Goal: Task Accomplishment & Management: Manage account settings

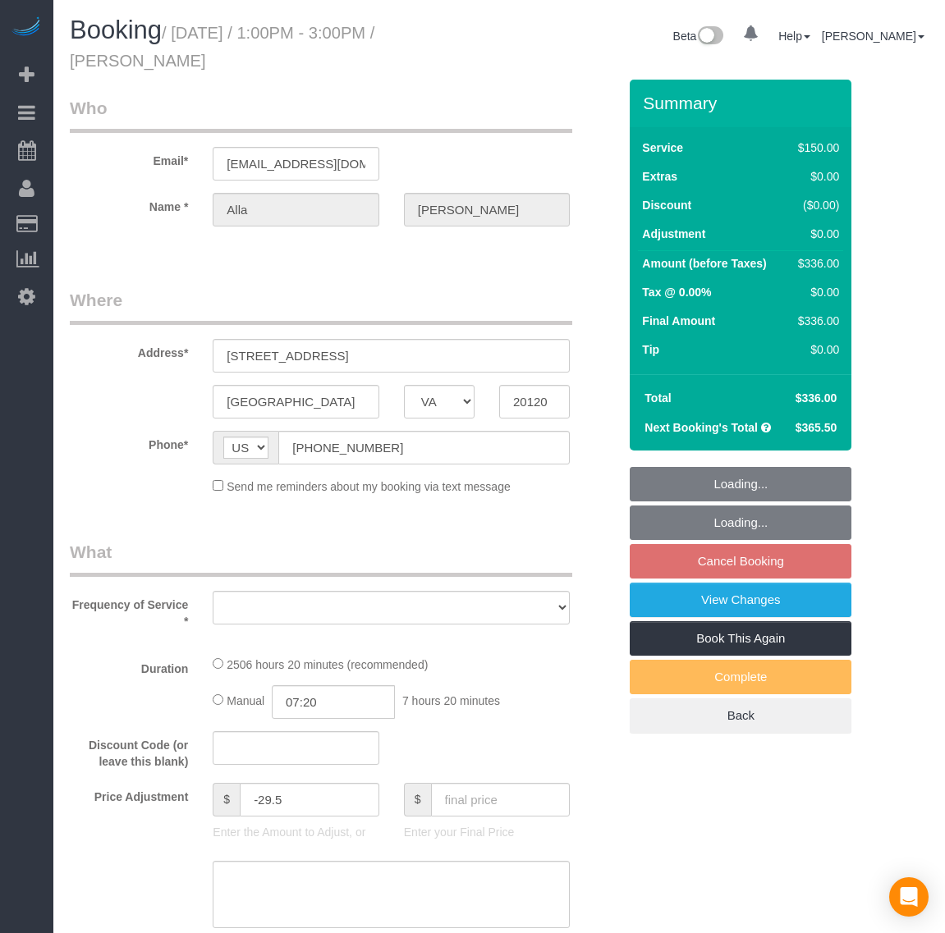
select select "VA"
select select "object:15901"
select select "string:fspay-199232cb-4e9d-4b0b-a1d1-a0eb648f9444"
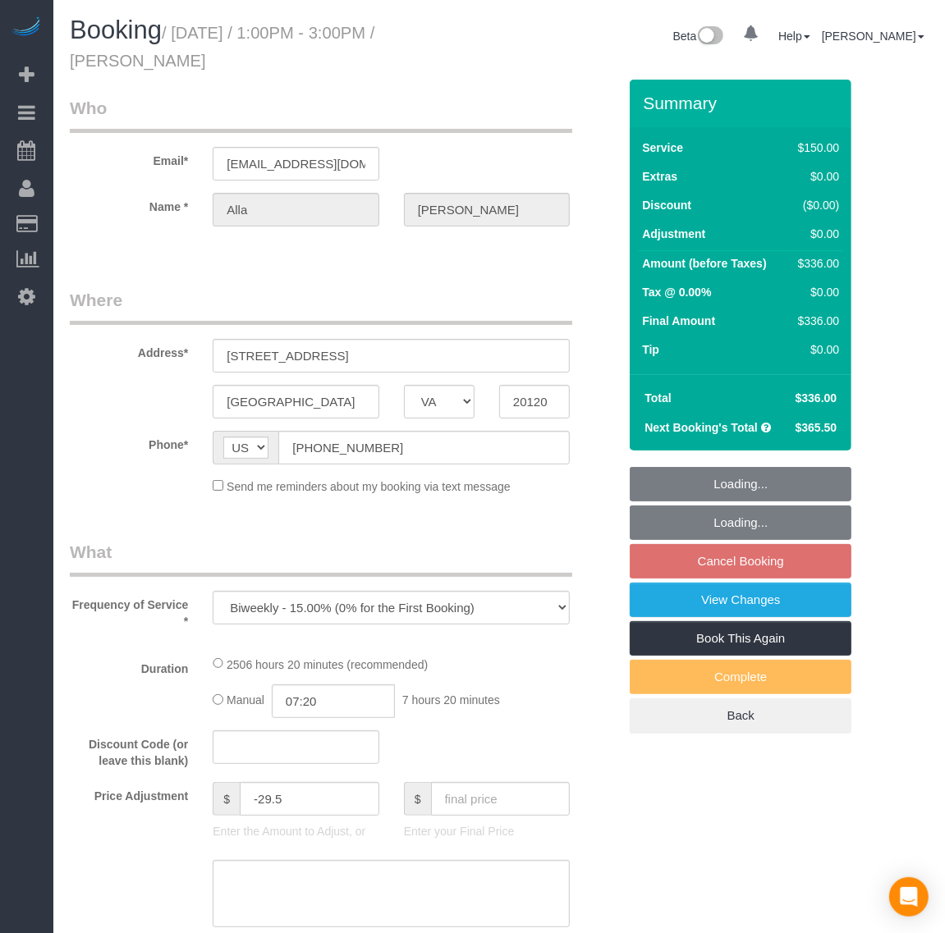
select select "number:5"
select select "number:26"
select select "number:35"
select select "number:17"
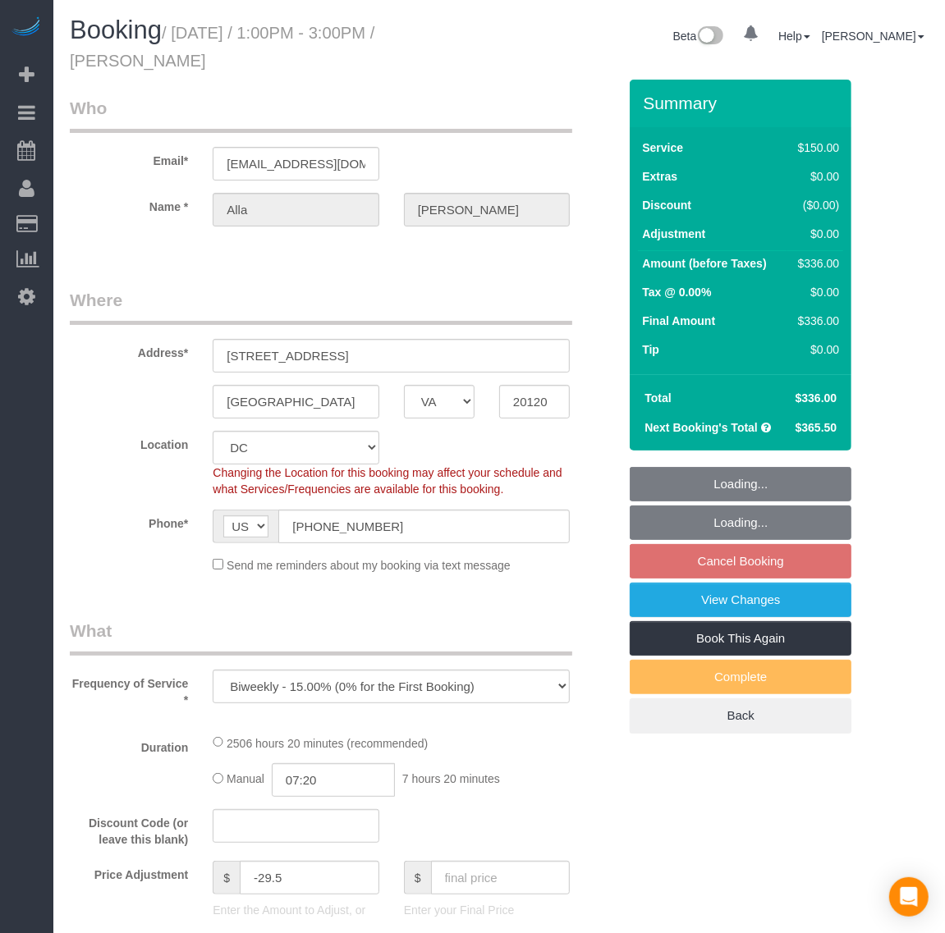
scroll to position [2642, 945]
select select "2501"
select select "3"
select select "1"
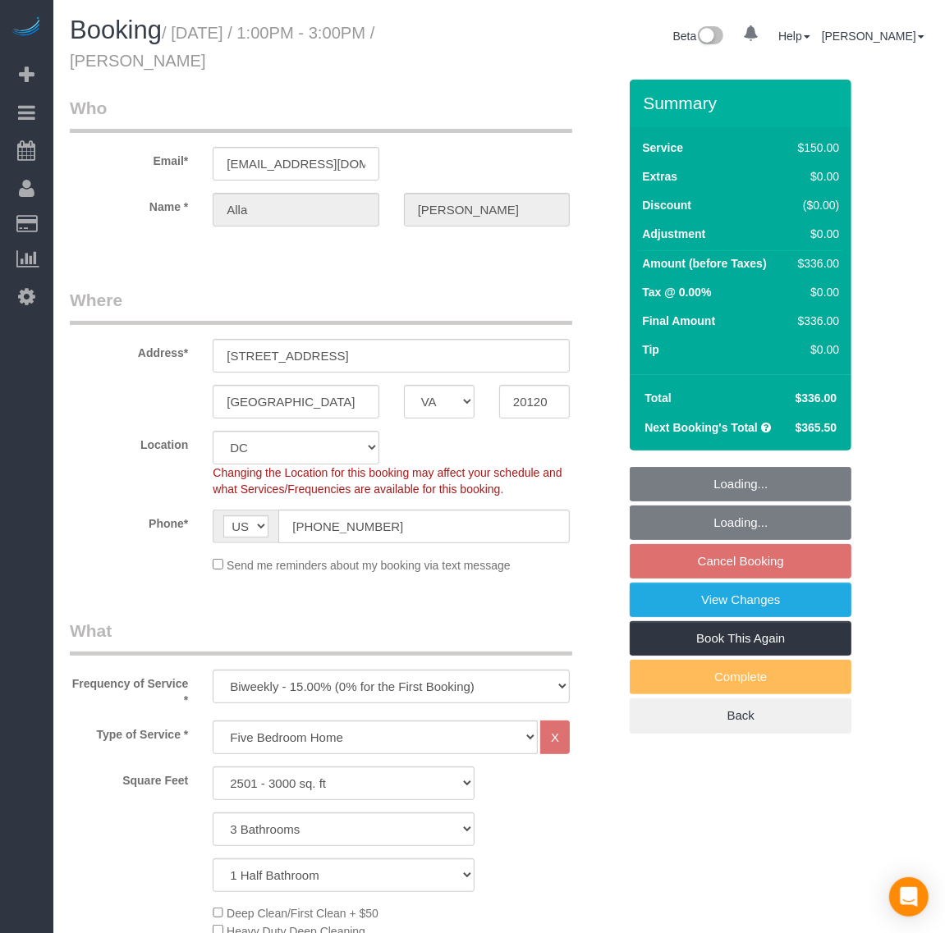
scroll to position [3212, 945]
select select "object:16267"
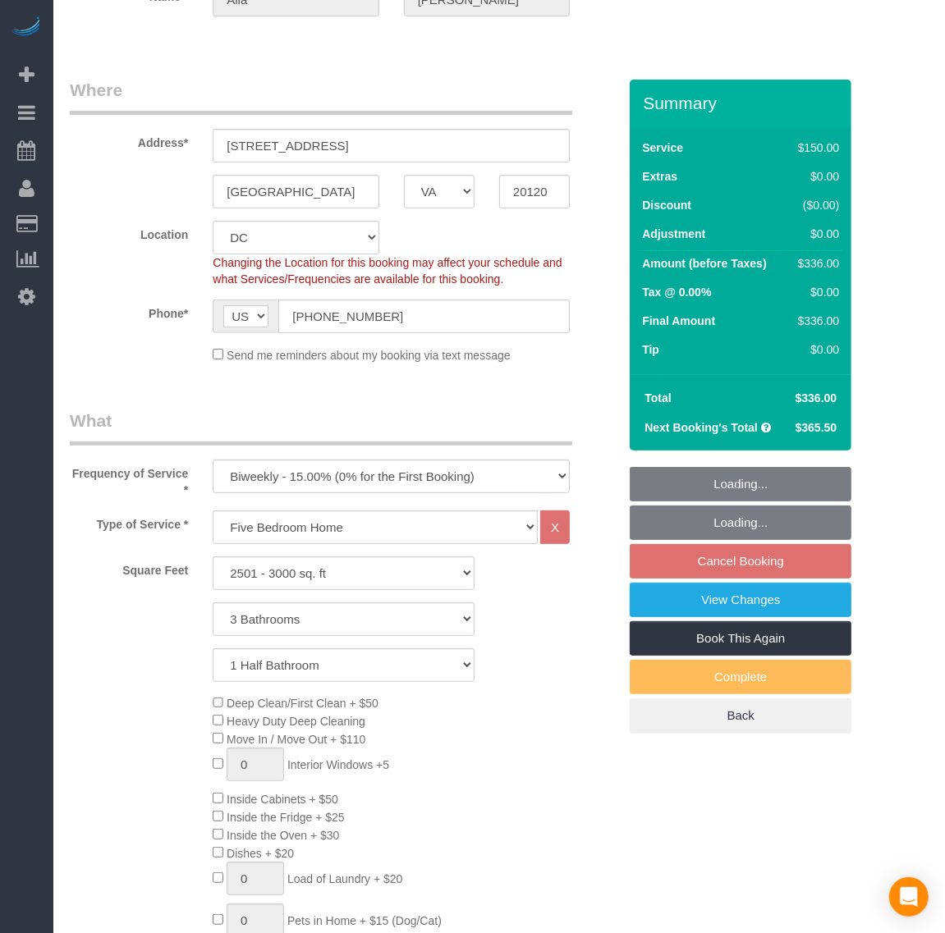
scroll to position [3384, 945]
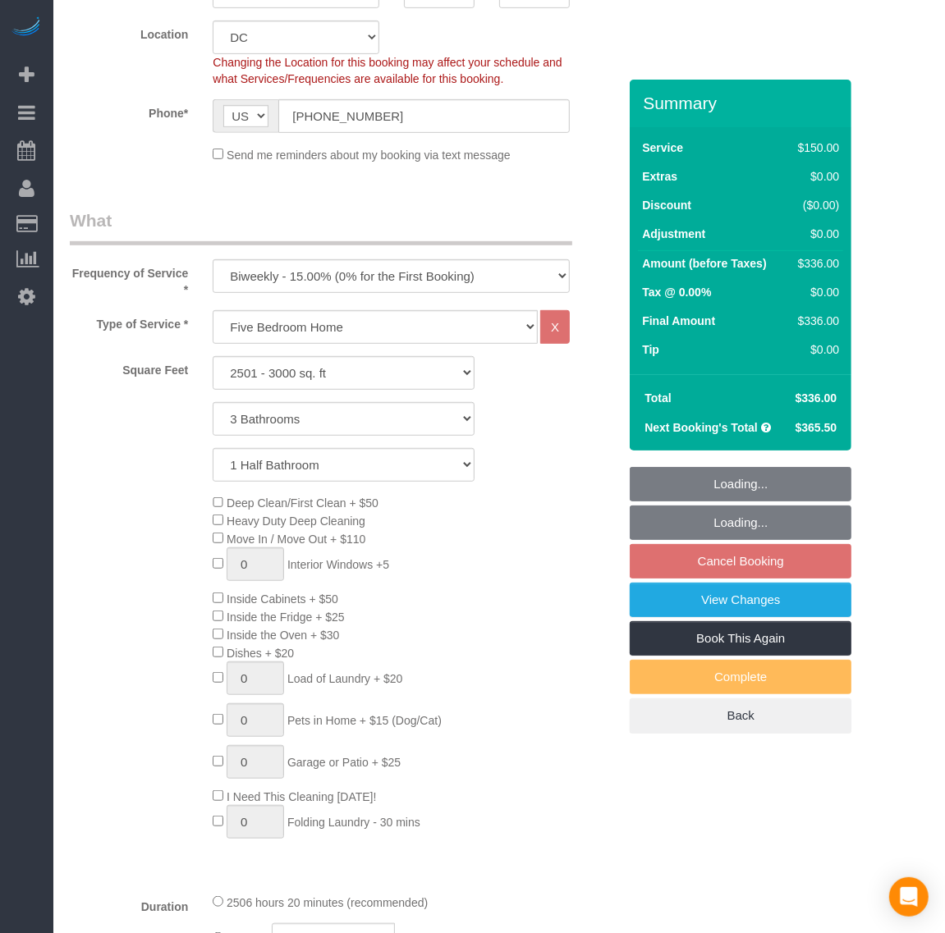
select select "2501"
select select "3"
select select "1"
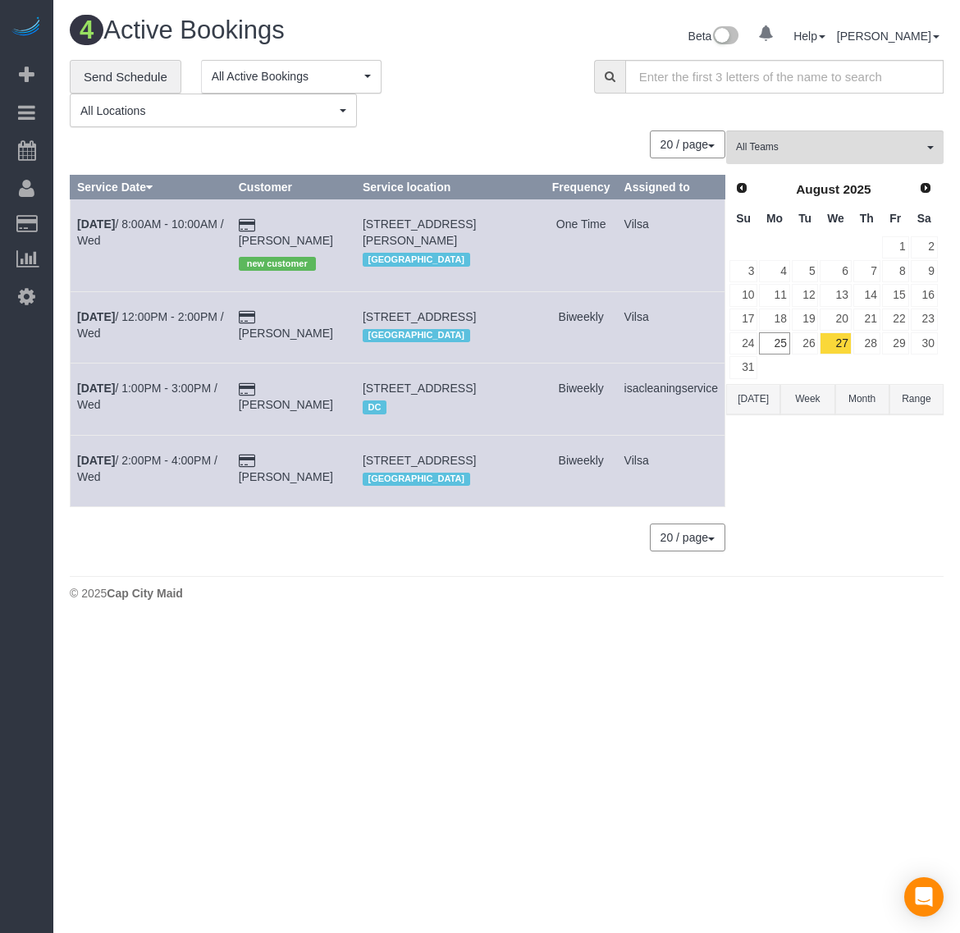
scroll to position [671, 960]
click at [807, 345] on link "26" at bounding box center [805, 343] width 27 height 22
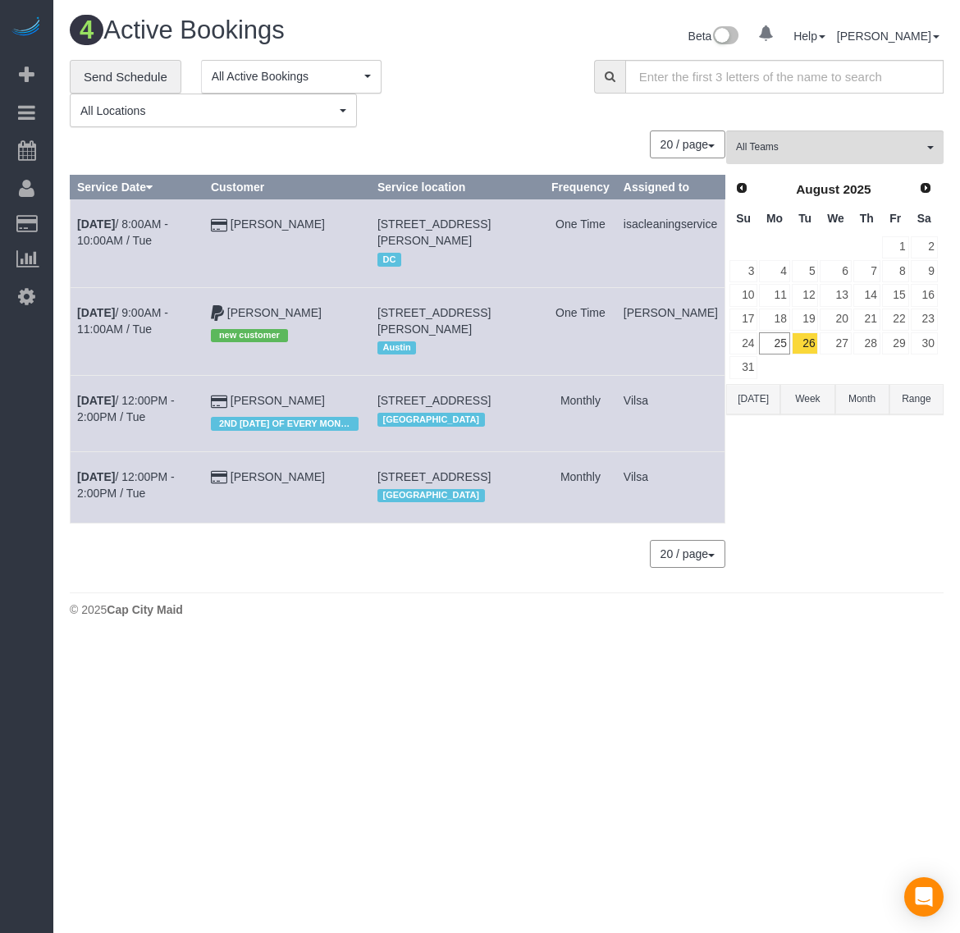
scroll to position [687, 960]
click at [108, 216] on td "[DATE] 8:00AM - 10:00AM / Tue" at bounding box center [138, 243] width 134 height 88
click at [103, 222] on b "[DATE]" at bounding box center [96, 224] width 38 height 13
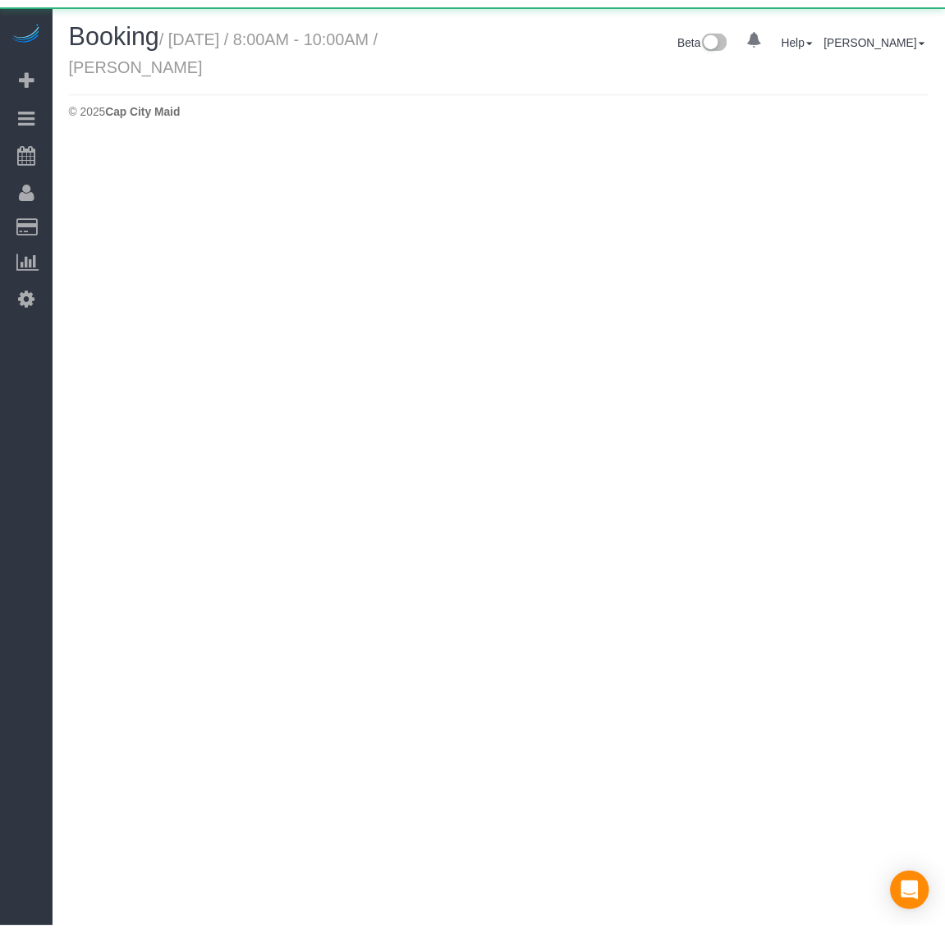
scroll to position [137, 960]
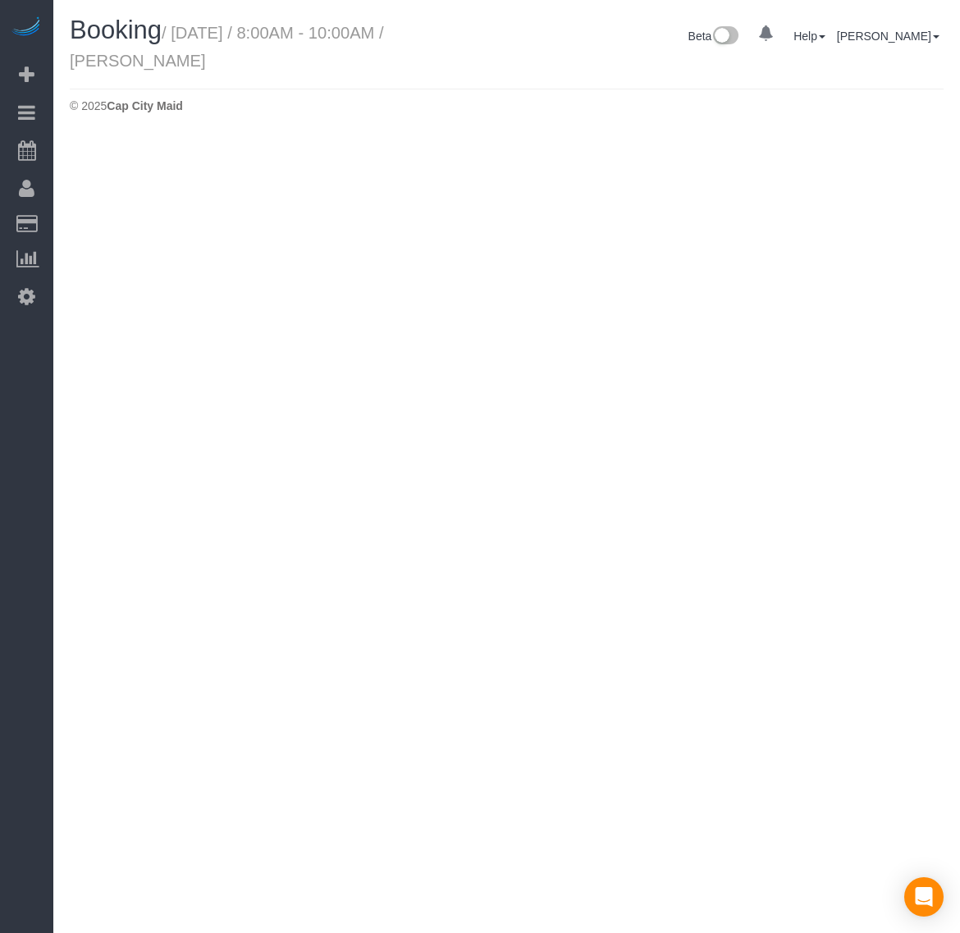
select select "VA"
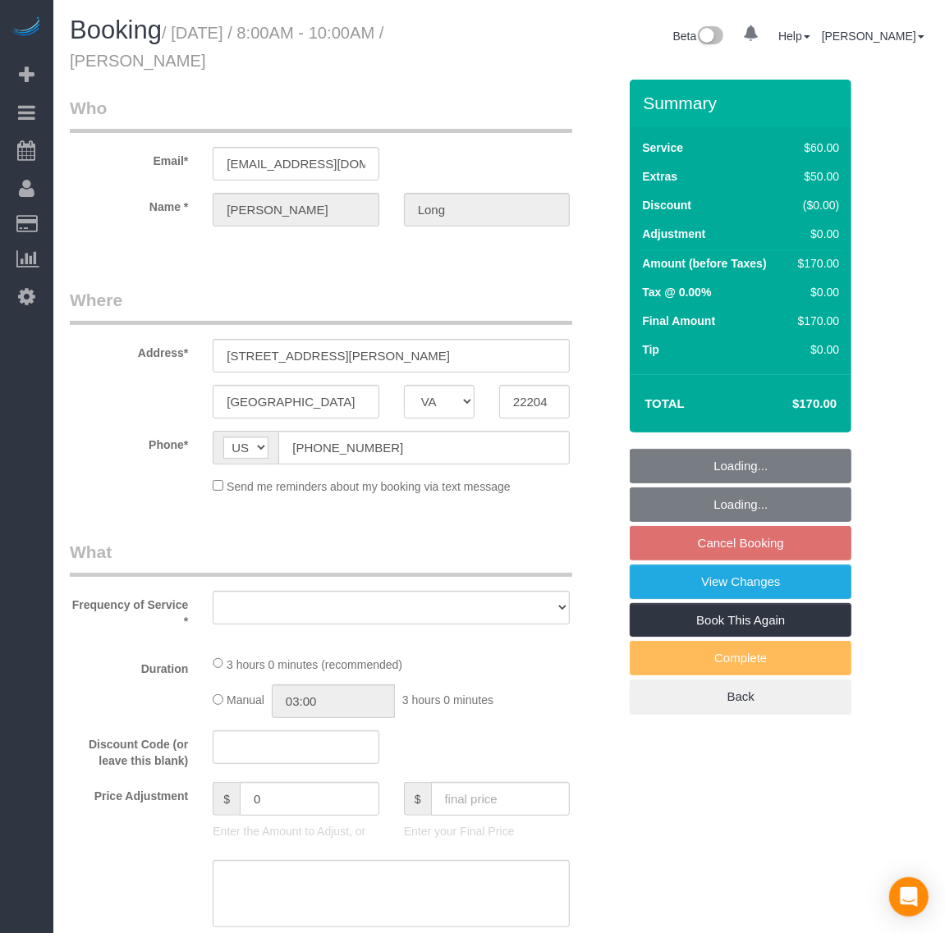
scroll to position [79911, 81140]
select select "object:16964"
select select "string:fspay-30db1c10-a909-470f-ae12-0eb297b32b23"
select select "number:1"
select select "number:42"
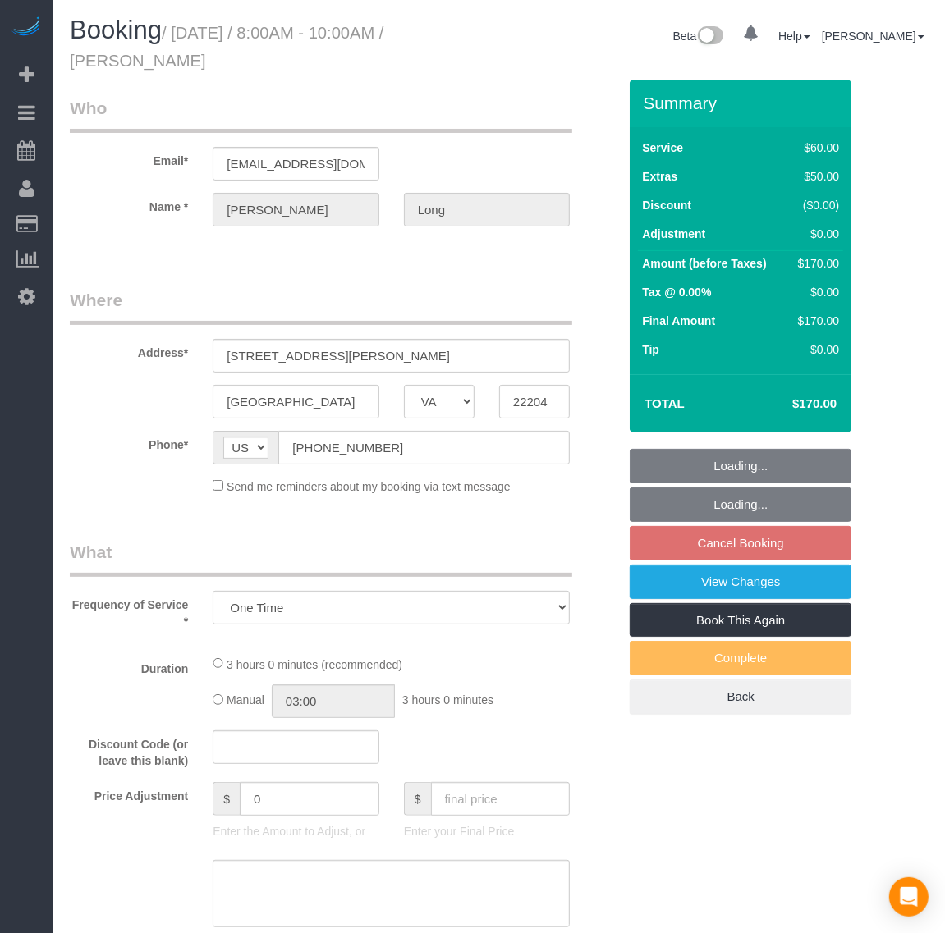
scroll to position [78918, 81140]
select select "spot191"
select select "1"
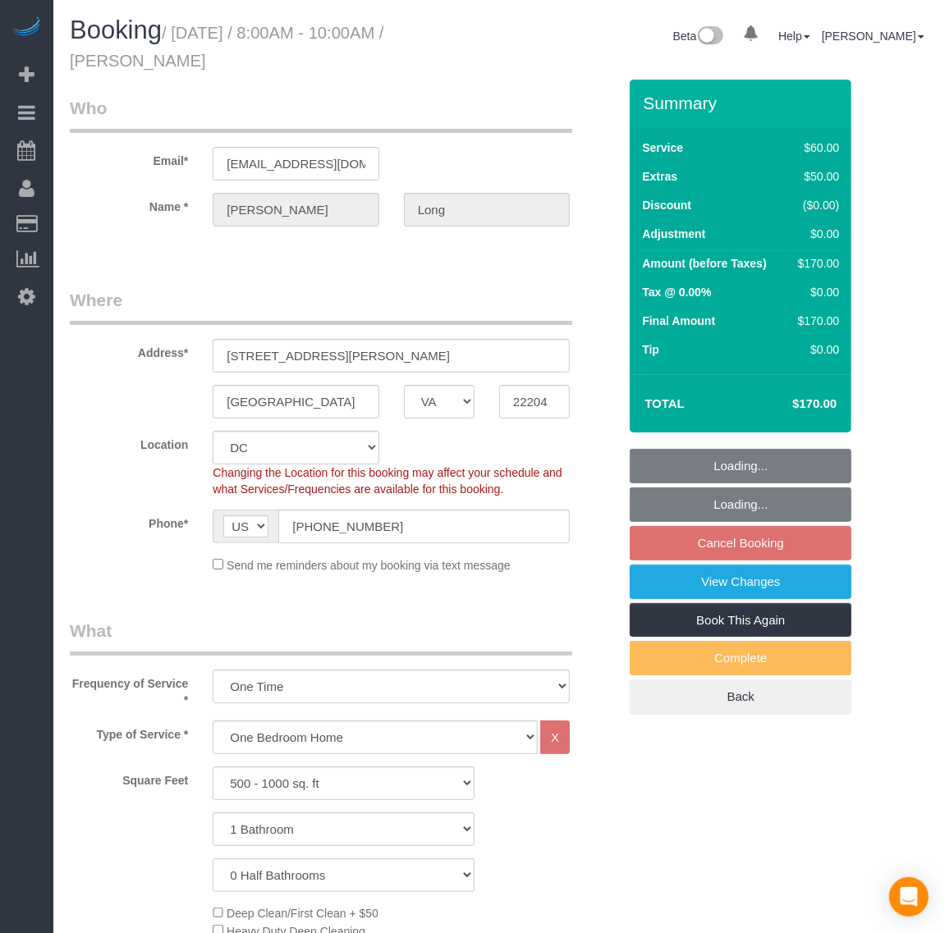
select select "object:17334"
select select "spot205"
select select "1"
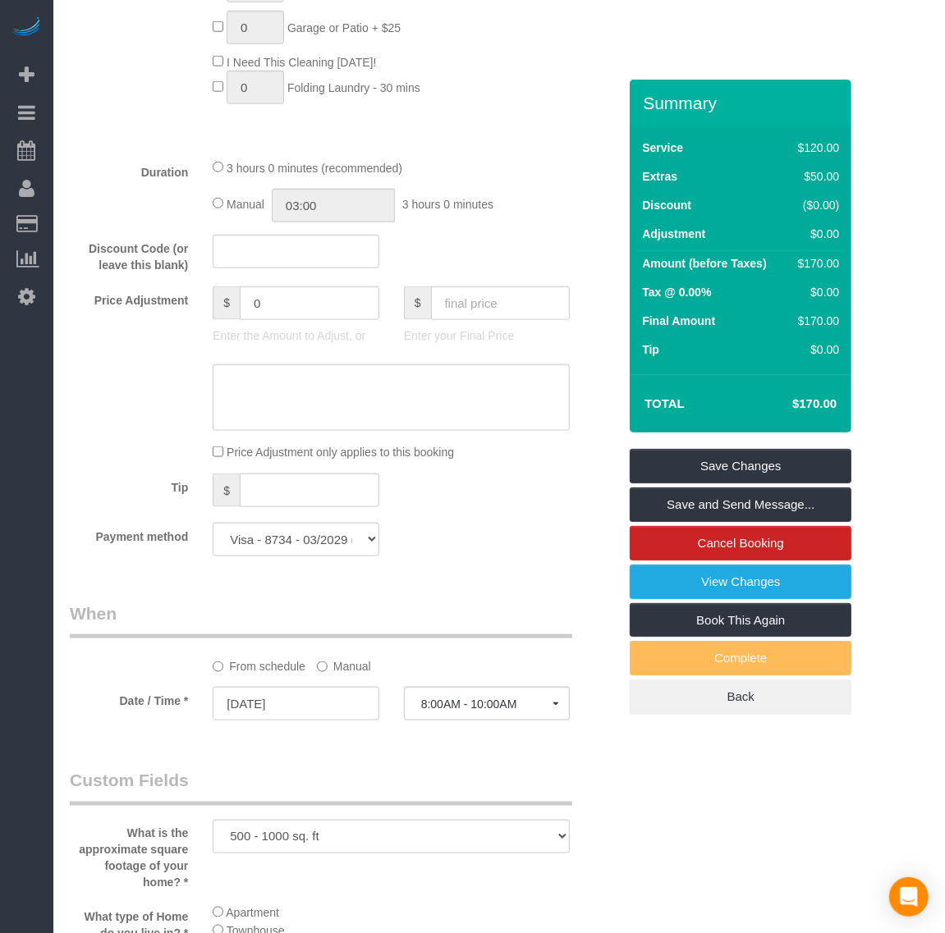
scroll to position [1231, 0]
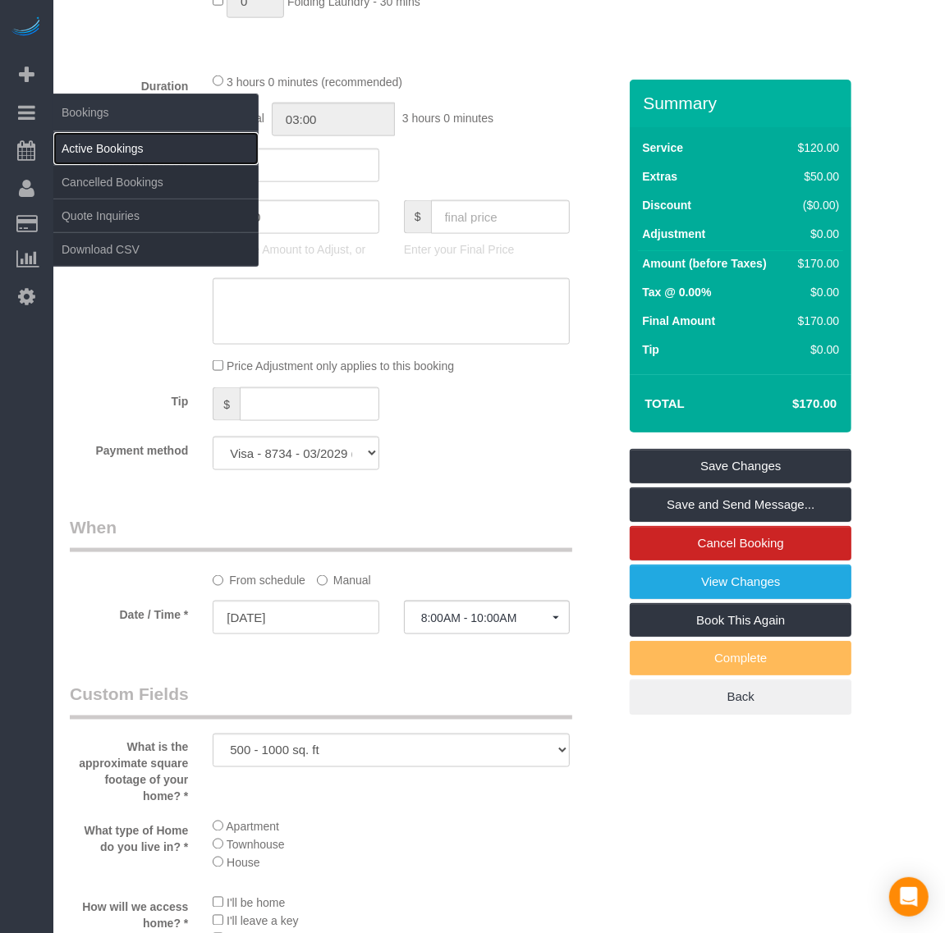
click at [112, 146] on link "Active Bookings" at bounding box center [155, 148] width 205 height 33
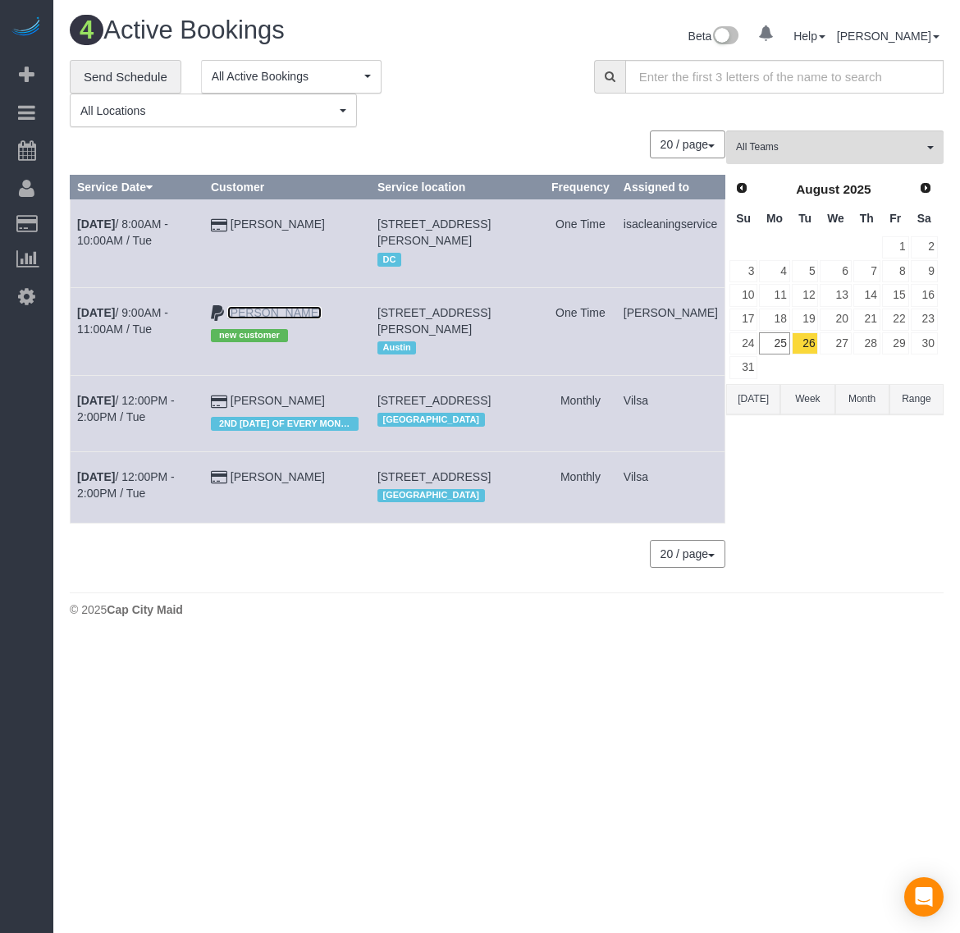
click at [271, 309] on link "[PERSON_NAME]" at bounding box center [274, 312] width 94 height 13
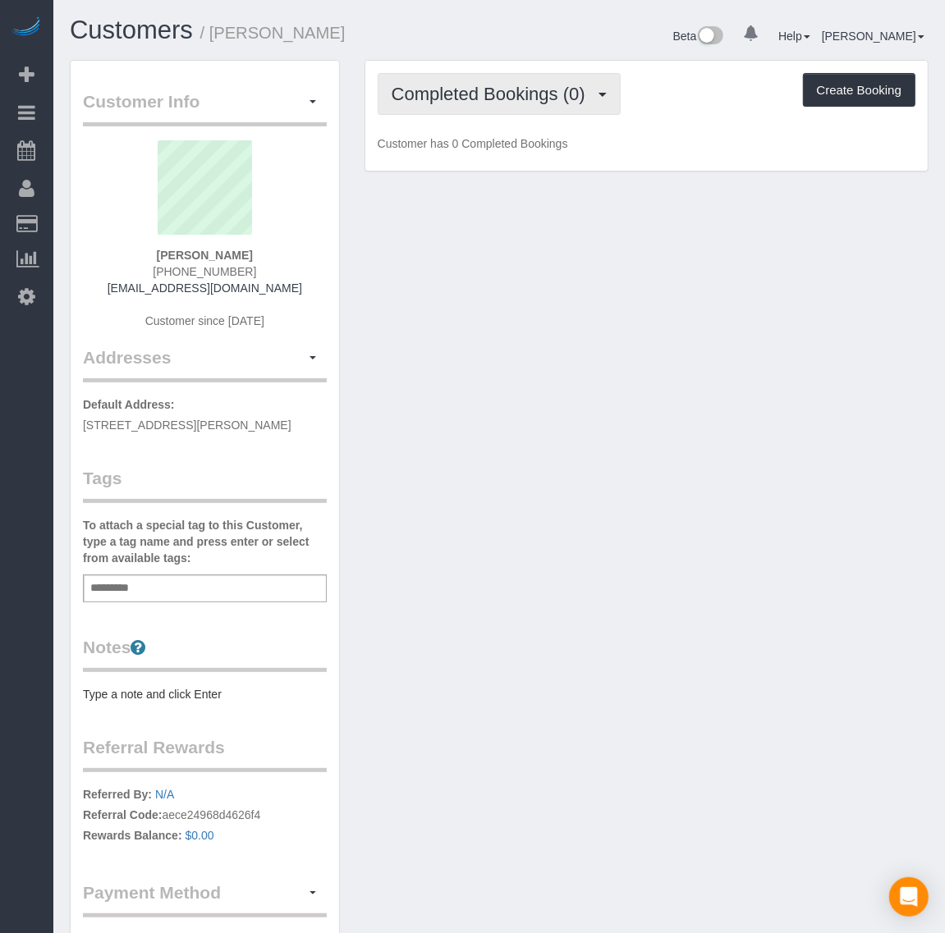
click at [538, 86] on span "Completed Bookings (0)" at bounding box center [493, 94] width 202 height 21
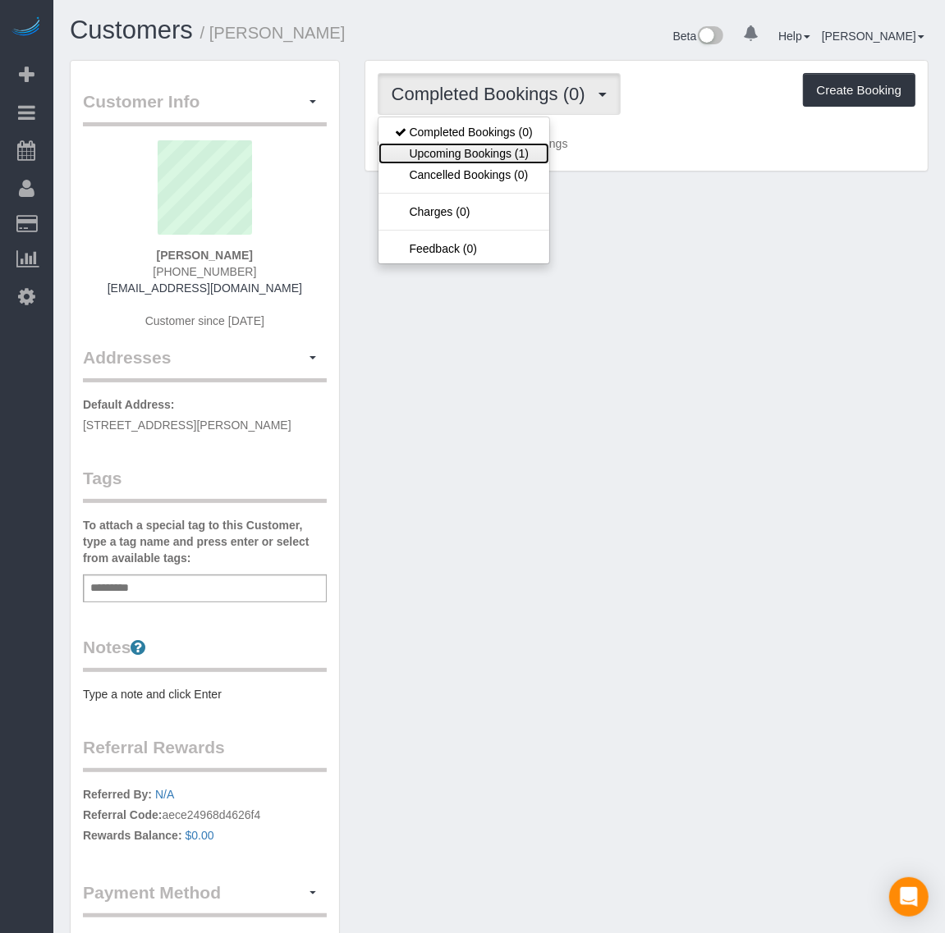
click at [514, 150] on link "Upcoming Bookings (1)" at bounding box center [463, 153] width 171 height 21
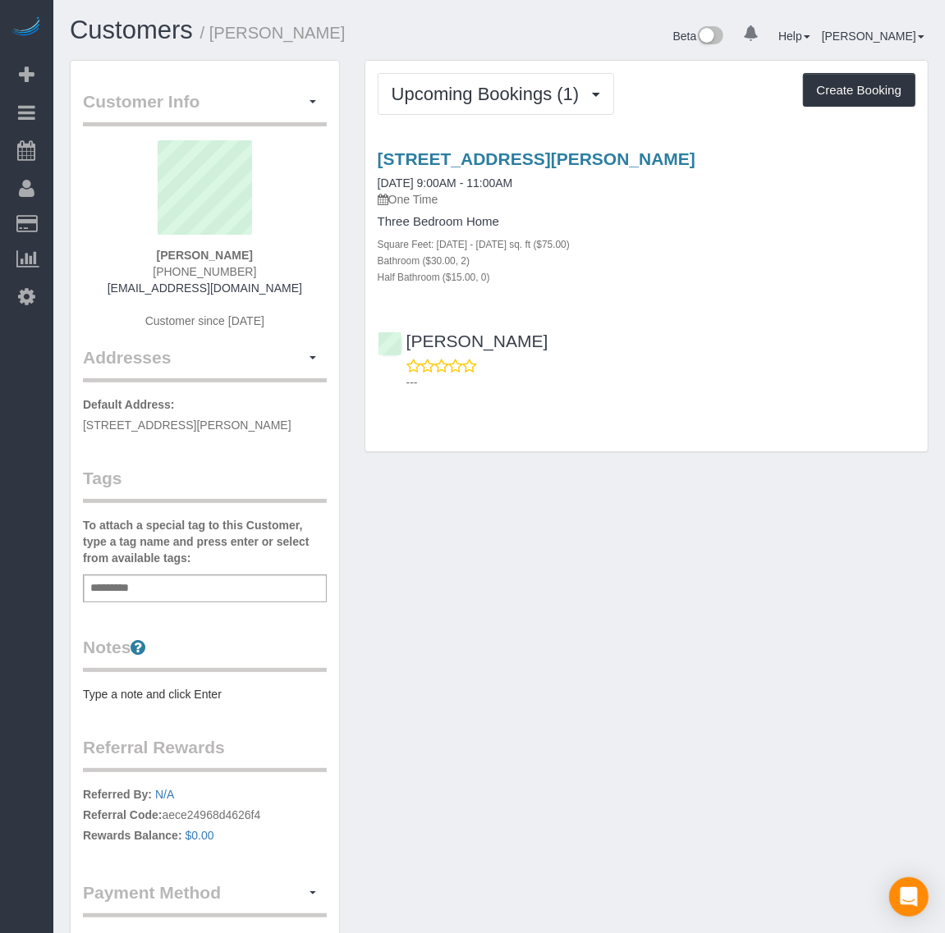
click at [538, 144] on div "[STREET_ADDRESS][PERSON_NAME] [DATE] 9:00AM - 11:00AM One Time Three Bedroom Ho…" at bounding box center [646, 266] width 562 height 263
click at [538, 163] on link "[STREET_ADDRESS][PERSON_NAME]" at bounding box center [537, 158] width 318 height 19
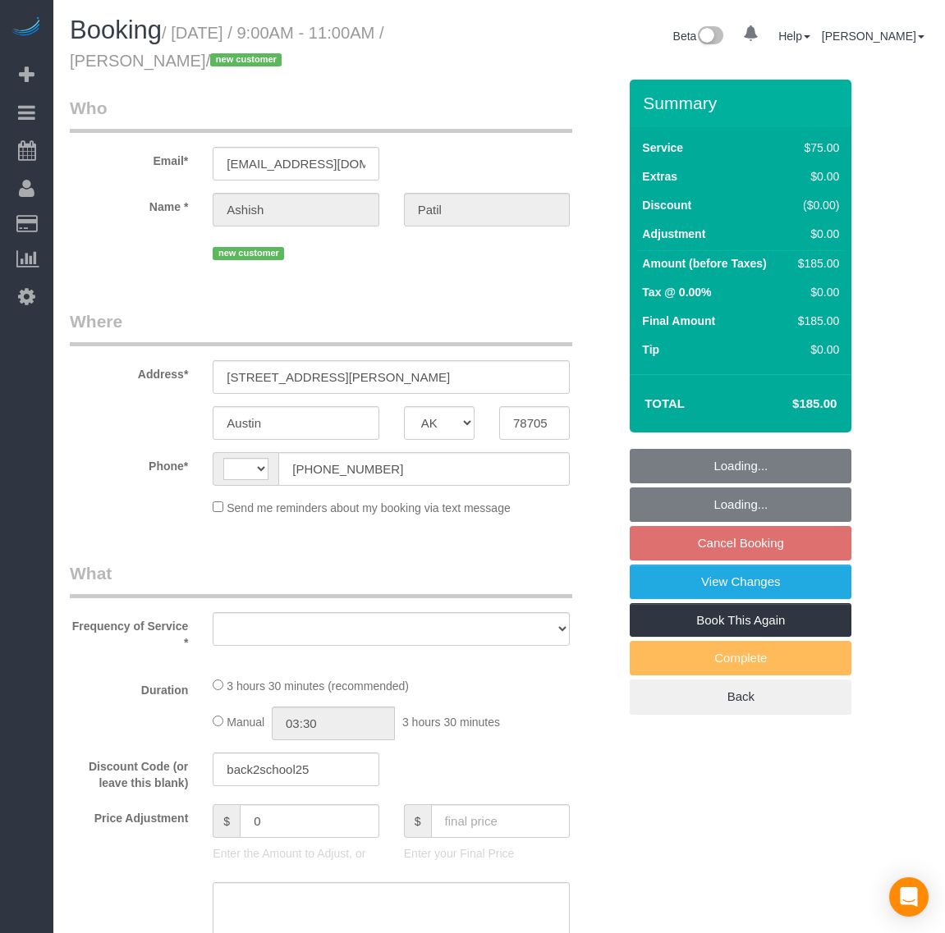
select select "[GEOGRAPHIC_DATA]"
select select "string:[GEOGRAPHIC_DATA]"
select select "object:604"
select select "number:2"
select select "number:42"
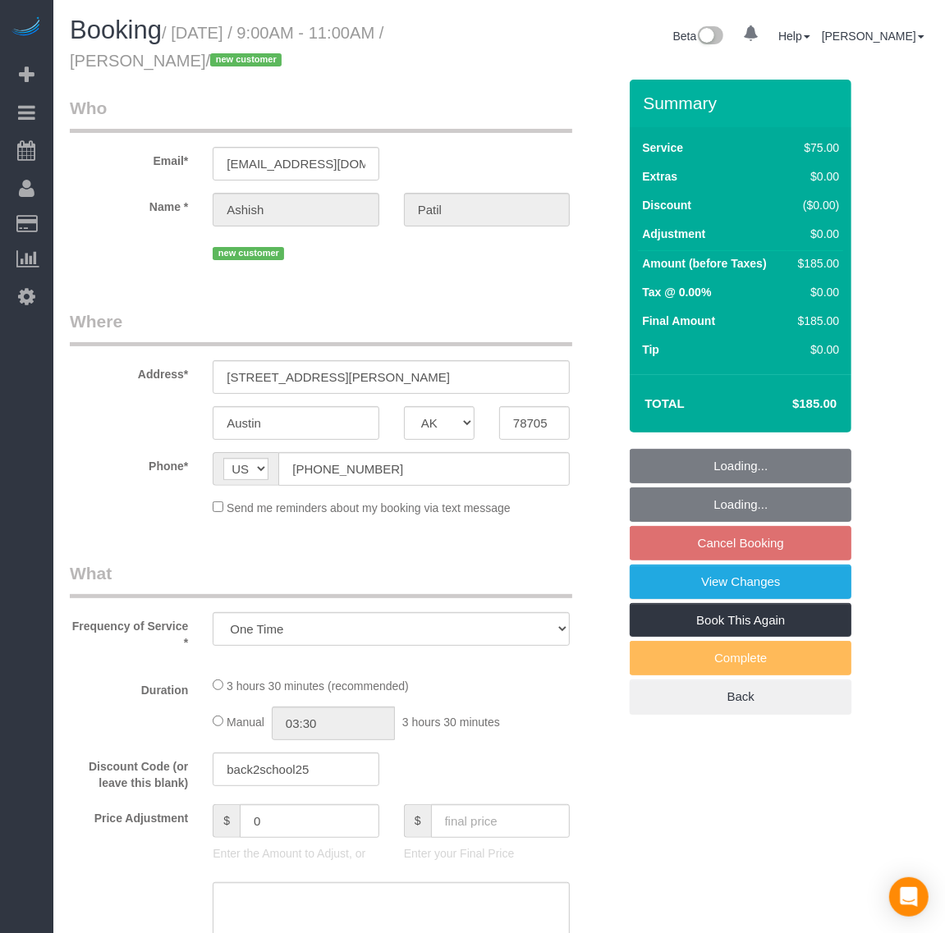
select select "spot2"
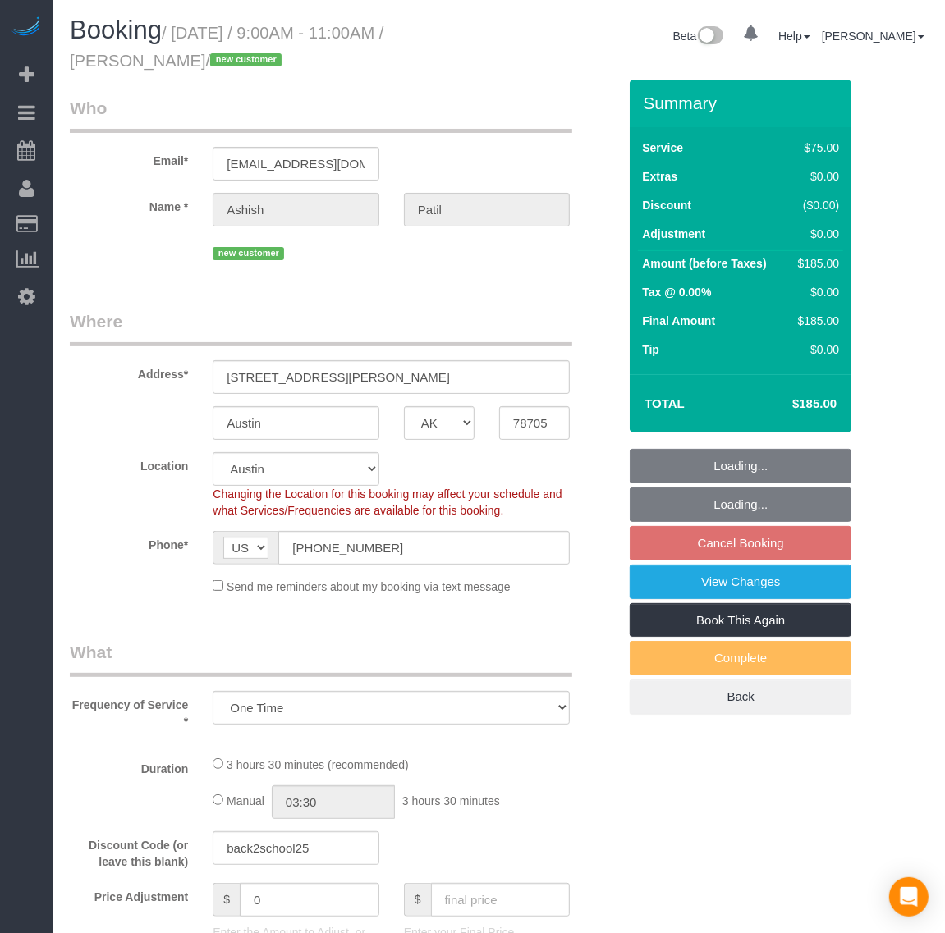
select select "1001"
select select "2"
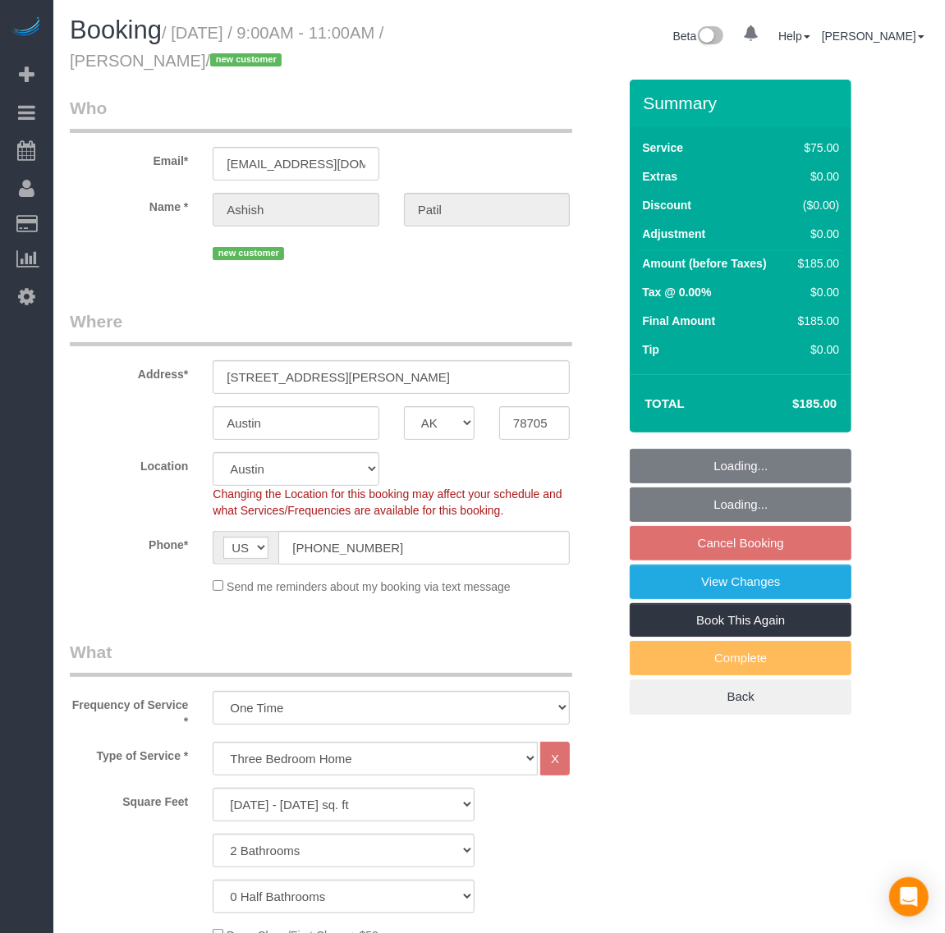
select select "object:959"
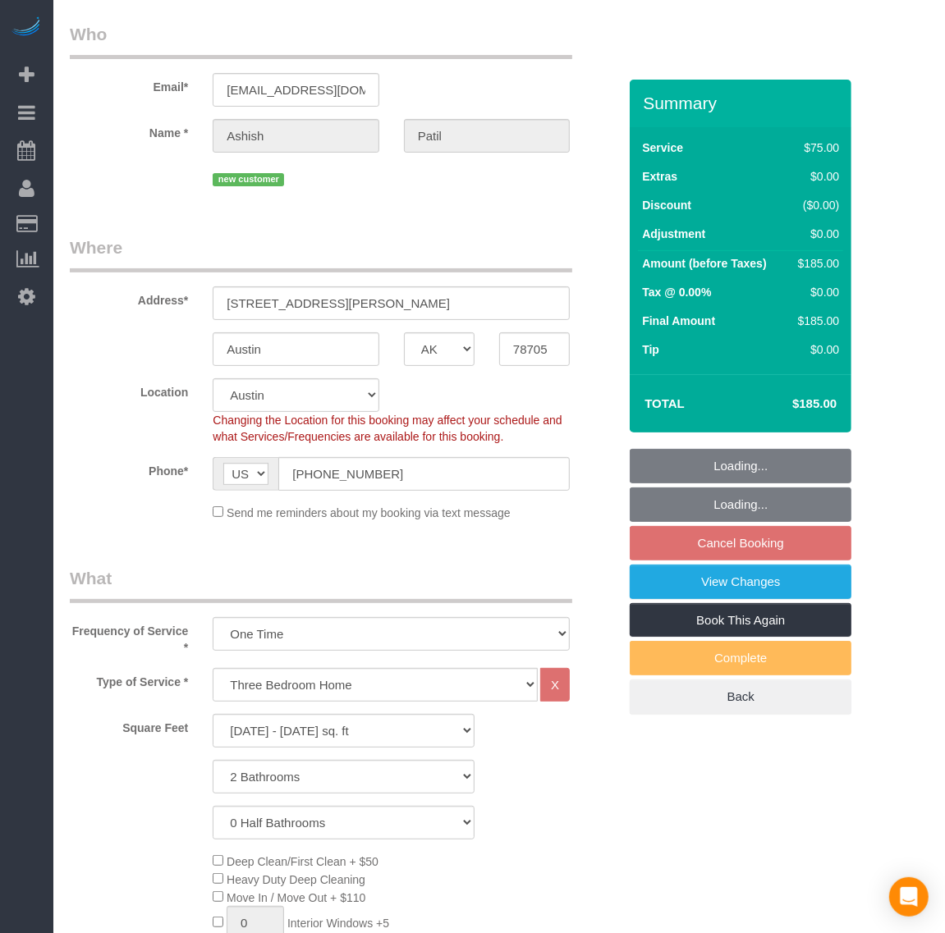
select select "1001"
select select "2"
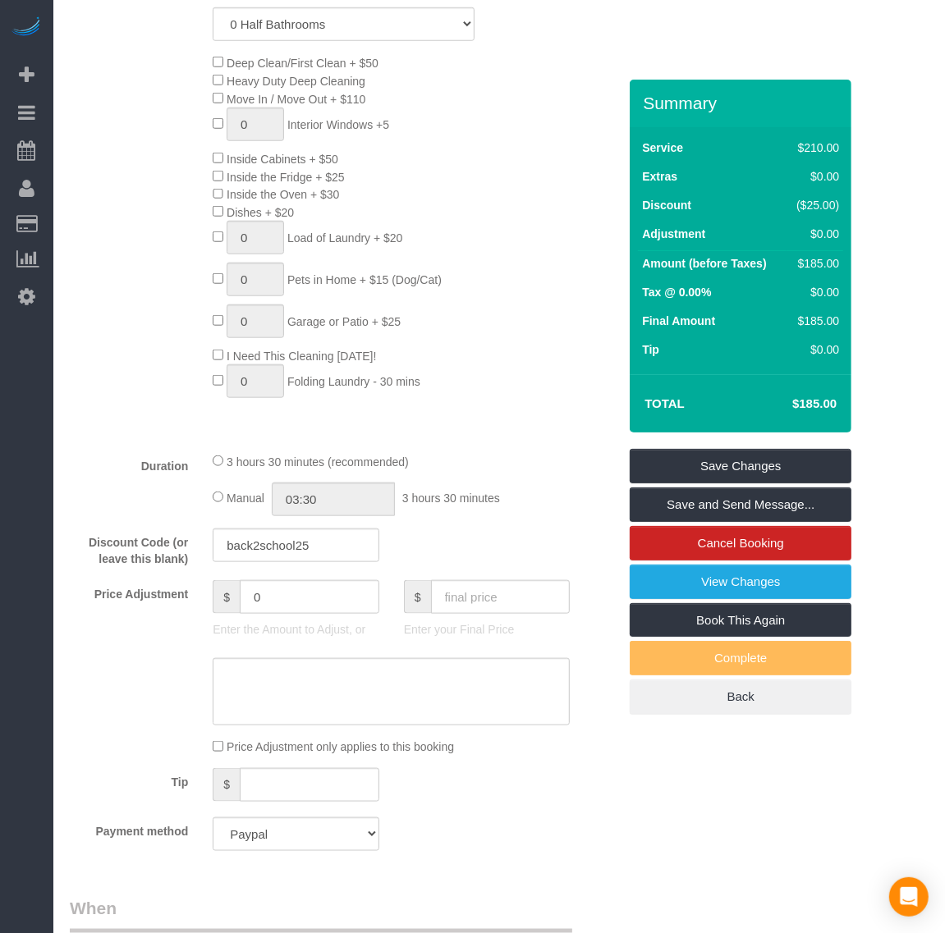
scroll to position [1231, 0]
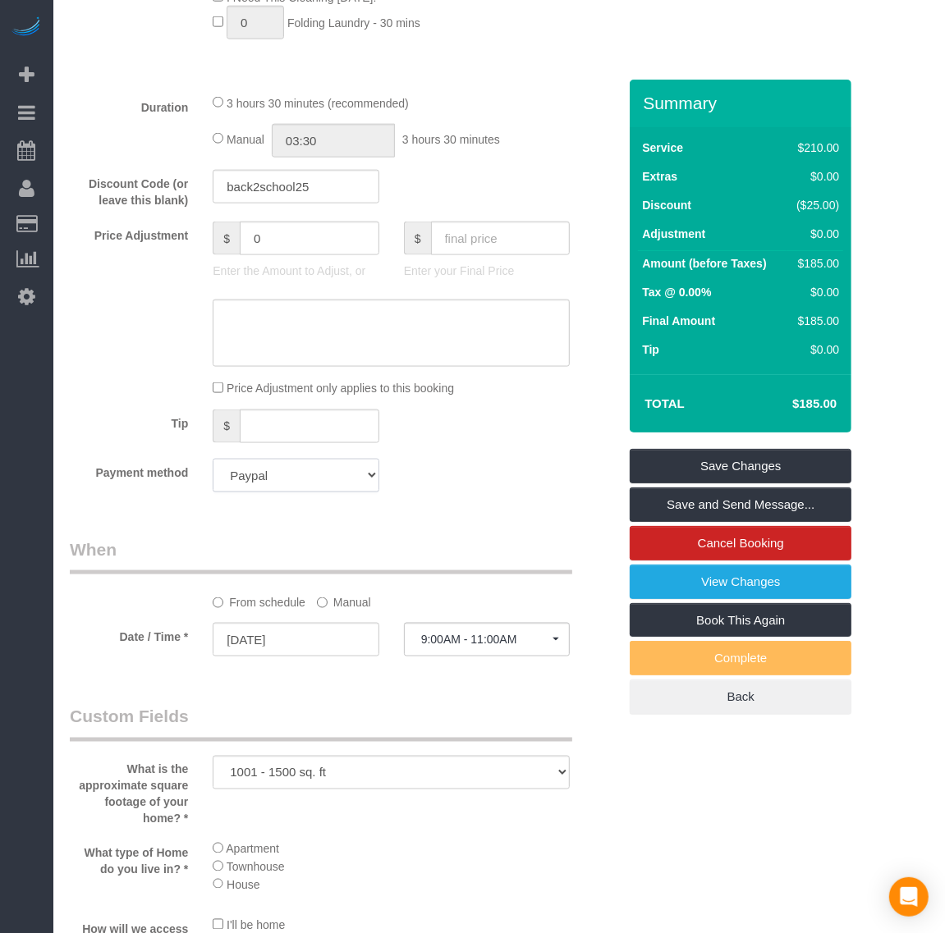
click at [309, 486] on select "Visa - 8503 - 11/2027 (Default) Add Credit Card ─────────────── Cash Check Payp…" at bounding box center [296, 476] width 166 height 34
select select "string:fspay-41b4afe3-1d19-4ca4-b1d9-03ebdd5289b7"
click at [213, 460] on select "Visa - 8503 - 11/2027 (Default) Add Credit Card ─────────────── Cash Check Payp…" at bounding box center [296, 476] width 166 height 34
click at [724, 465] on link "Save Changes" at bounding box center [741, 466] width 222 height 34
